Goal: Transaction & Acquisition: Purchase product/service

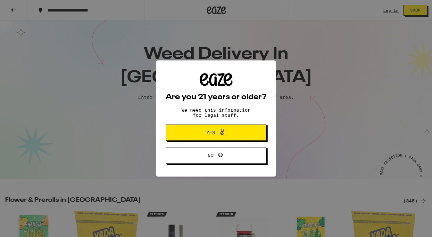
click at [217, 136] on span at bounding box center [220, 132] width 11 height 8
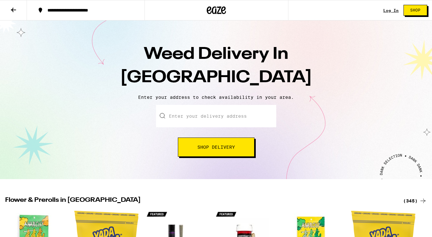
click at [228, 116] on input "Enter your delivery address" at bounding box center [216, 116] width 120 height 22
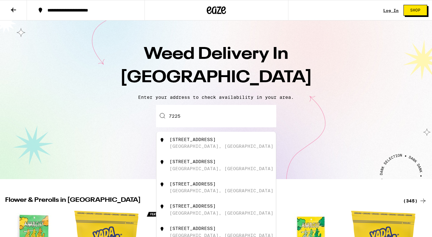
click at [212, 142] on div "[STREET_ADDRESS]" at bounding box center [192, 139] width 46 height 5
type input "[STREET_ADDRESS]"
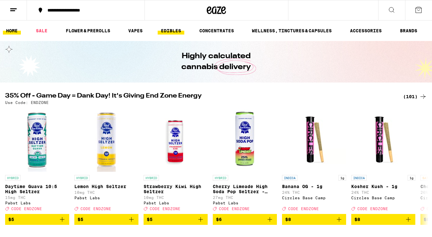
click at [172, 31] on link "EDIBLES" at bounding box center [171, 31] width 27 height 8
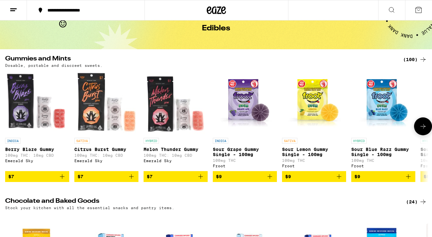
scroll to position [35, 0]
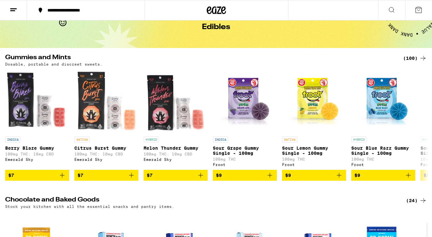
click at [414, 60] on div "(100)" at bounding box center [415, 58] width 24 height 8
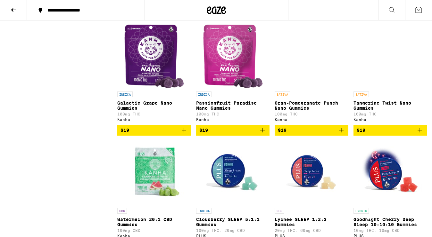
scroll to position [1346, 0]
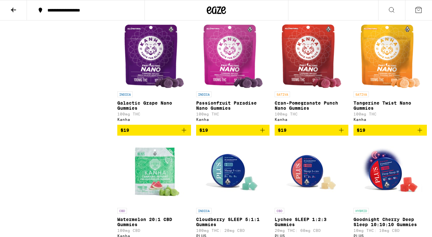
click at [311, 80] on img "Open page for Cran-Pomegranate Punch Nano Gummies from Kanha" at bounding box center [311, 56] width 60 height 64
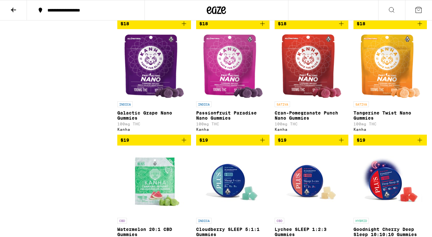
scroll to position [1336, 0]
click at [341, 143] on icon "Add to bag" at bounding box center [341, 140] width 4 height 4
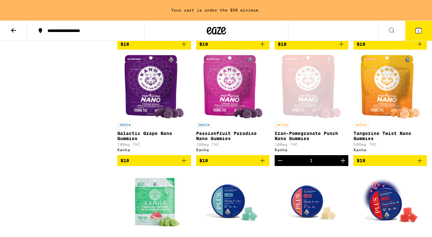
click at [183, 165] on icon "Add to bag" at bounding box center [184, 161] width 8 height 8
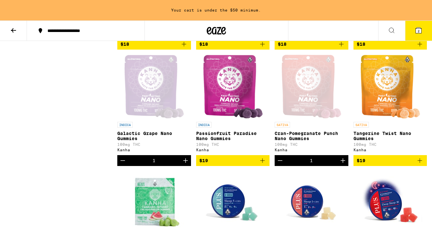
click at [418, 35] on button "2" at bounding box center [418, 31] width 27 height 20
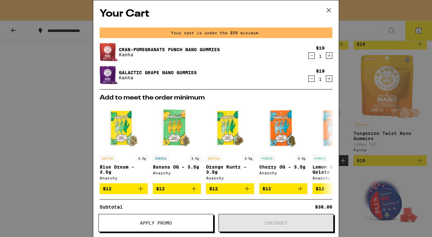
click at [328, 11] on icon at bounding box center [329, 10] width 10 height 10
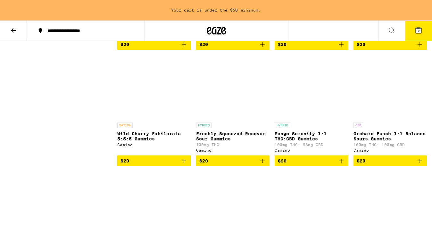
scroll to position [1814, 0]
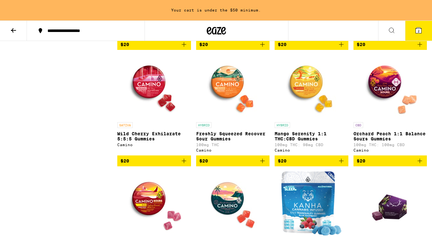
click at [261, 165] on icon "Add to bag" at bounding box center [262, 161] width 8 height 8
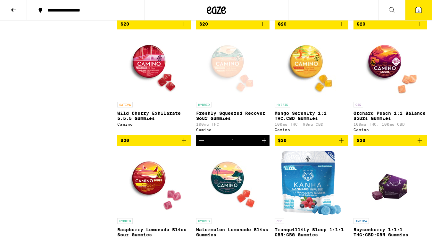
click at [419, 11] on span "3" at bounding box center [418, 11] width 2 height 4
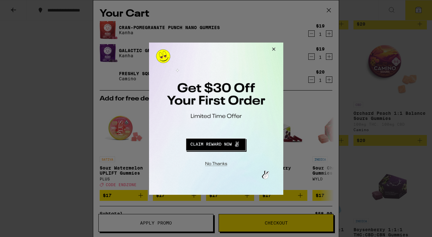
click at [274, 50] on button "Close Modal" at bounding box center [272, 49] width 17 height 15
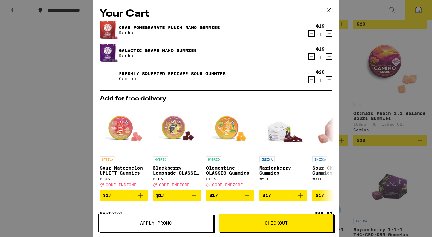
click at [287, 221] on span "Checkout" at bounding box center [276, 223] width 23 height 4
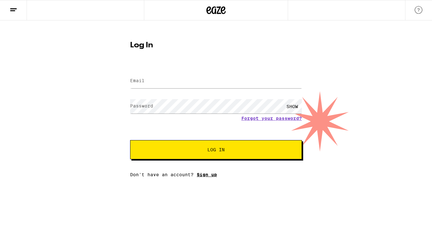
click at [207, 175] on link "Sign up" at bounding box center [207, 174] width 20 height 5
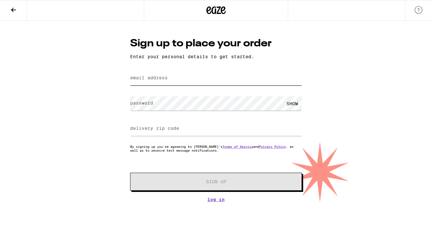
type input "n"
type input "[EMAIL_ADDRESS][DOMAIN_NAME]"
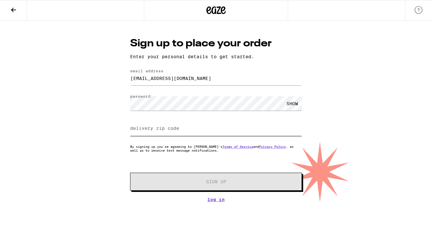
click at [185, 128] on input "delivery zip code" at bounding box center [216, 129] width 172 height 14
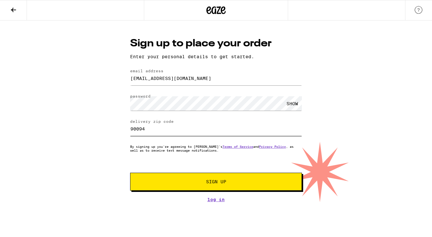
type input "90094"
click at [215, 179] on button "Sign Up" at bounding box center [216, 182] width 172 height 18
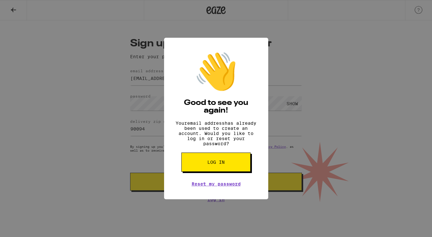
click at [224, 165] on span "Log in" at bounding box center [215, 162] width 17 height 4
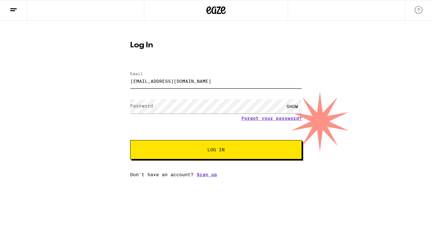
type input "[EMAIL_ADDRESS][DOMAIN_NAME]"
click at [325, 153] on div "Log In Email Email [EMAIL_ADDRESS][DOMAIN_NAME] Password Password SHOW Forgot y…" at bounding box center [216, 98] width 432 height 157
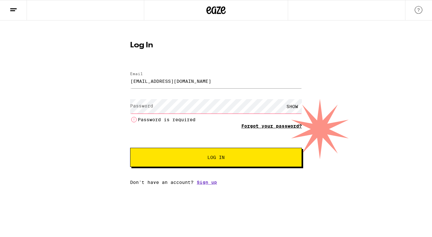
click at [276, 127] on link "Forgot your password?" at bounding box center [271, 126] width 61 height 5
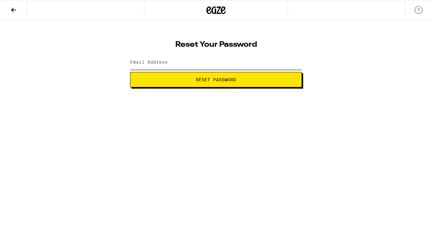
click at [212, 64] on input "Email Address" at bounding box center [216, 62] width 172 height 14
type input "[EMAIL_ADDRESS][DOMAIN_NAME]"
click at [216, 80] on button "Reset Password" at bounding box center [216, 79] width 172 height 15
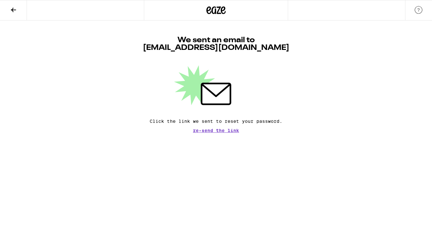
click at [20, 14] on button at bounding box center [13, 10] width 27 height 20
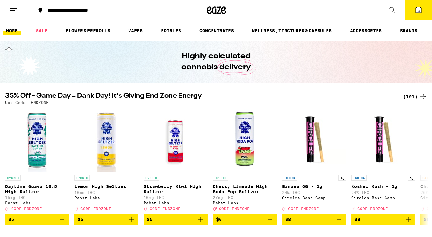
click at [417, 17] on button "3" at bounding box center [418, 10] width 27 height 20
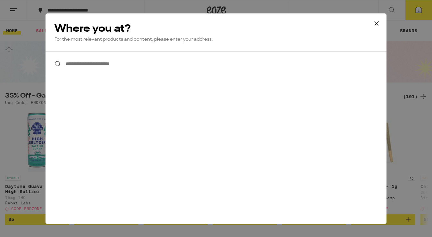
click at [377, 23] on icon at bounding box center [377, 24] width 10 height 10
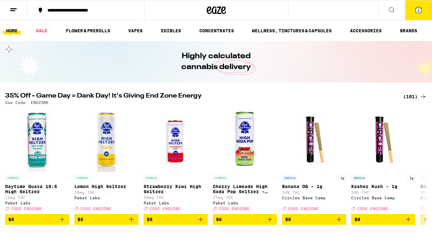
click at [421, 12] on icon at bounding box center [418, 10] width 8 height 8
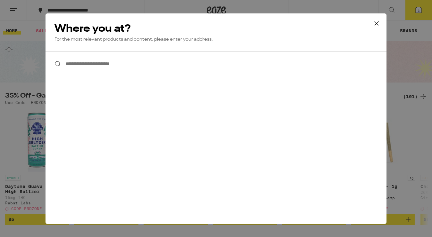
click at [243, 68] on input "**********" at bounding box center [215, 64] width 341 height 25
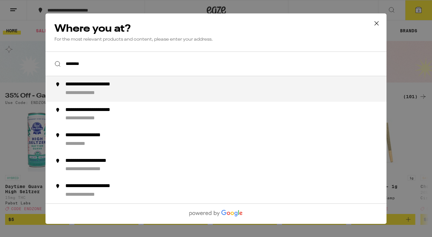
click at [190, 92] on div "**********" at bounding box center [228, 88] width 327 height 15
type input "**********"
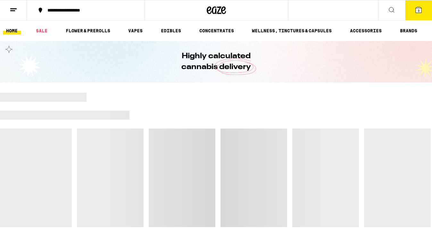
click at [417, 12] on icon at bounding box center [418, 10] width 6 height 6
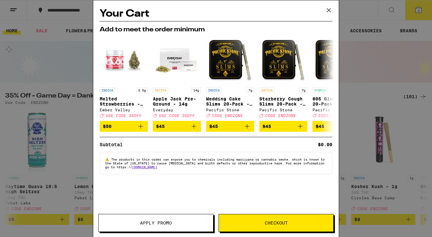
click at [271, 222] on span "Checkout" at bounding box center [276, 223] width 23 height 4
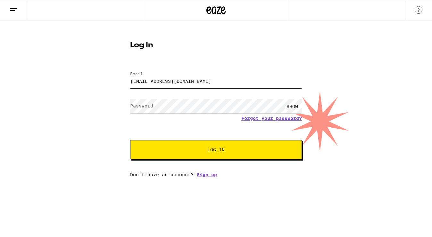
type input "[EMAIL_ADDRESS][DOMAIN_NAME]"
click at [217, 145] on button "Log In" at bounding box center [216, 149] width 172 height 19
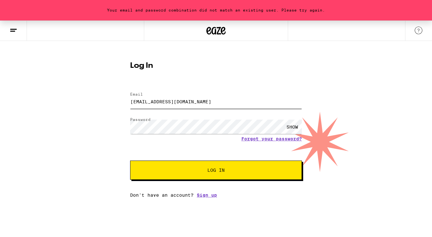
click at [144, 103] on input "[EMAIL_ADDRESS][DOMAIN_NAME]" at bounding box center [216, 101] width 172 height 14
click at [295, 129] on div "SHOW" at bounding box center [291, 127] width 19 height 14
click at [295, 130] on div "HIDE" at bounding box center [291, 127] width 19 height 14
click at [21, 29] on button at bounding box center [13, 31] width 27 height 20
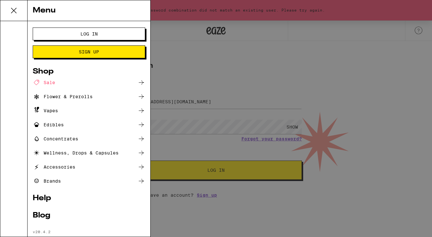
click at [18, 9] on icon at bounding box center [13, 10] width 13 height 13
